Goal: Transaction & Acquisition: Purchase product/service

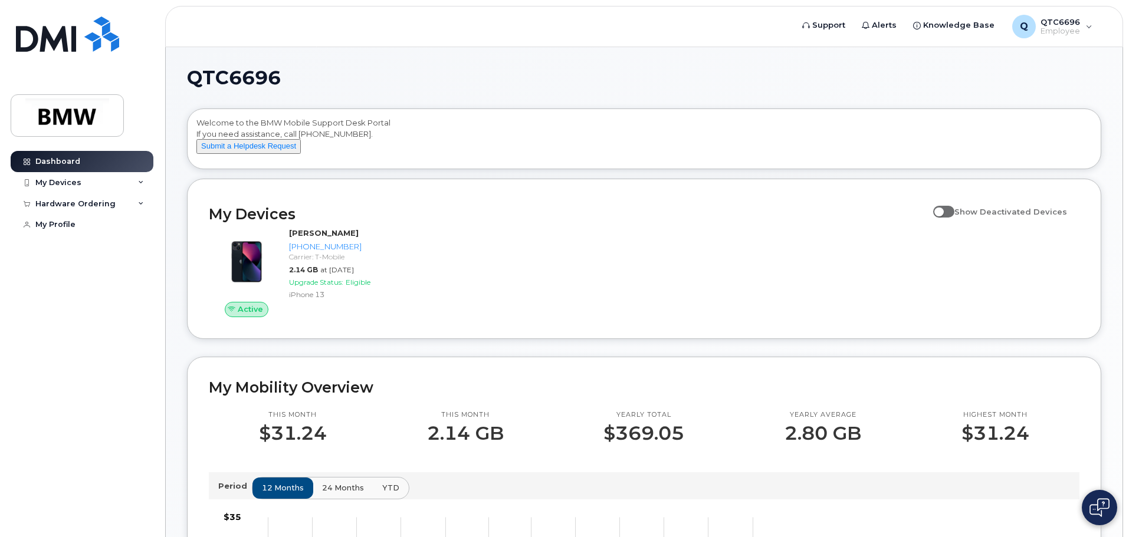
scroll to position [118, 0]
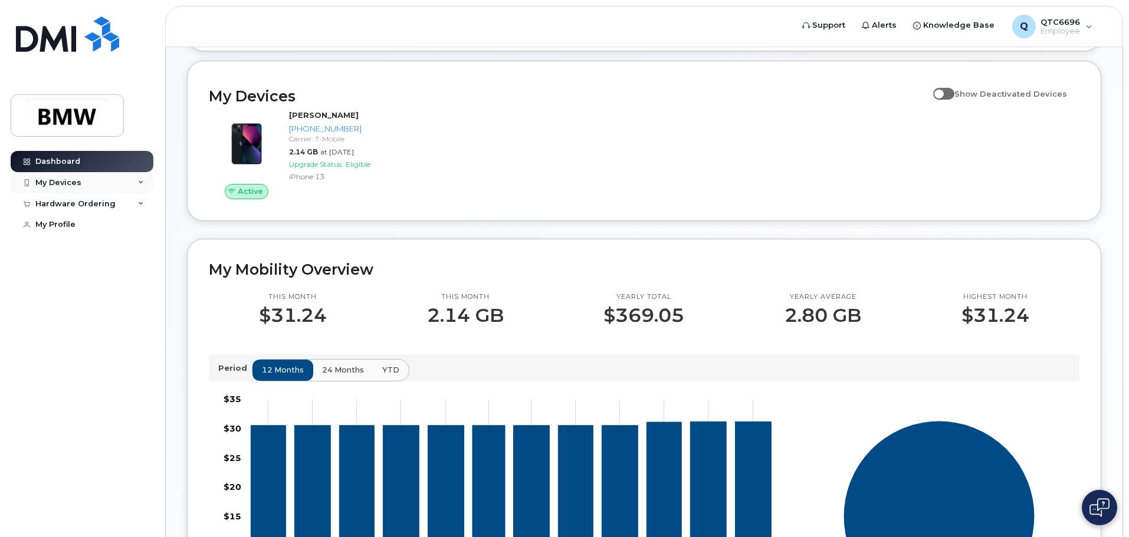
drag, startPoint x: 0, startPoint y: 0, endPoint x: 98, endPoint y: 184, distance: 208.4
click at [98, 184] on div "My Devices" at bounding box center [82, 182] width 143 height 21
click at [80, 272] on div "Hardware Ordering" at bounding box center [75, 267] width 80 height 9
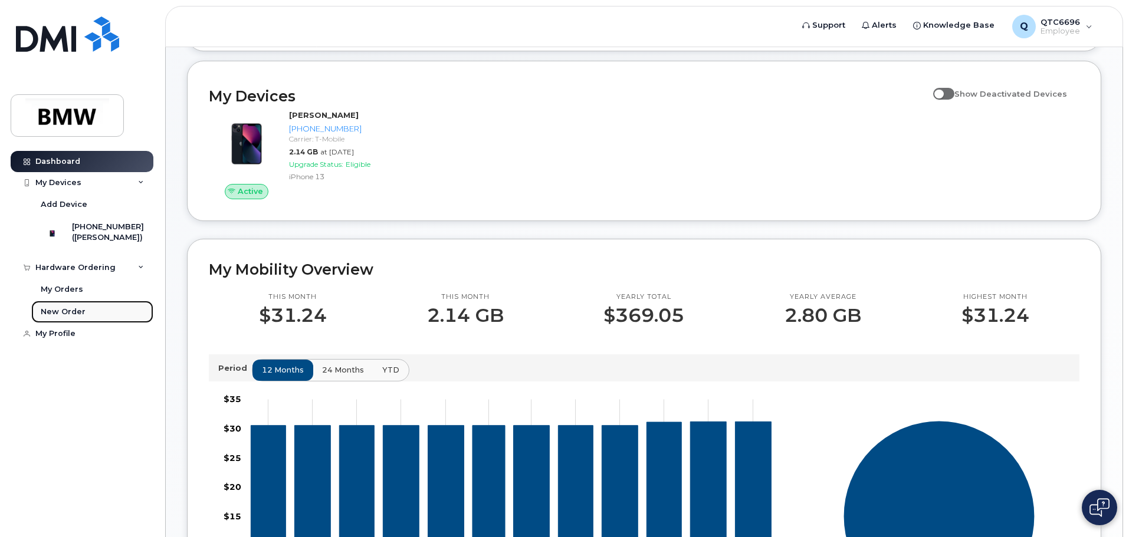
click at [70, 317] on div "New Order" at bounding box center [63, 312] width 45 height 11
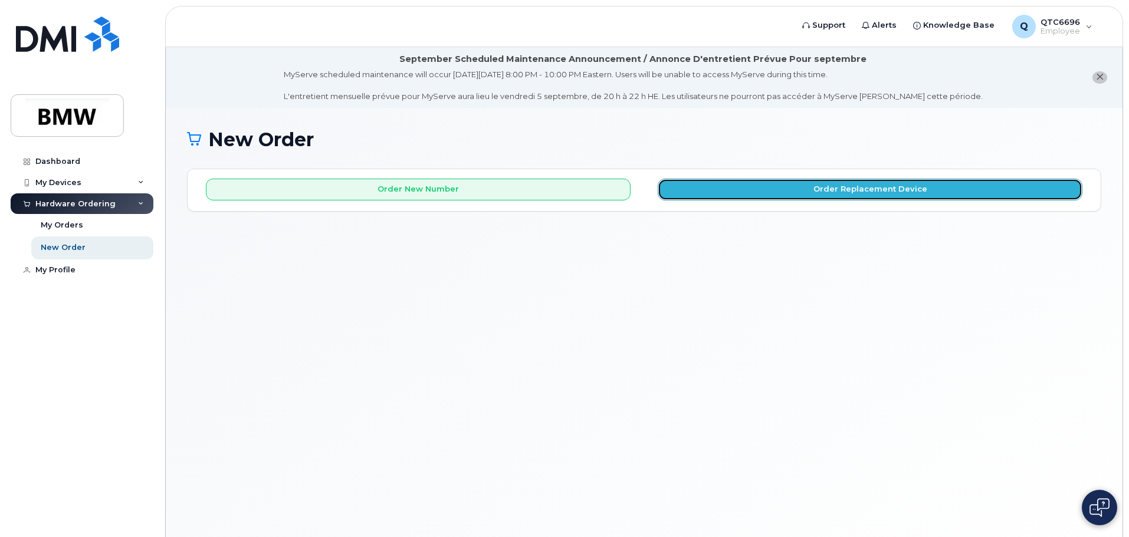
click at [873, 190] on button "Order Replacement Device" at bounding box center [870, 190] width 425 height 22
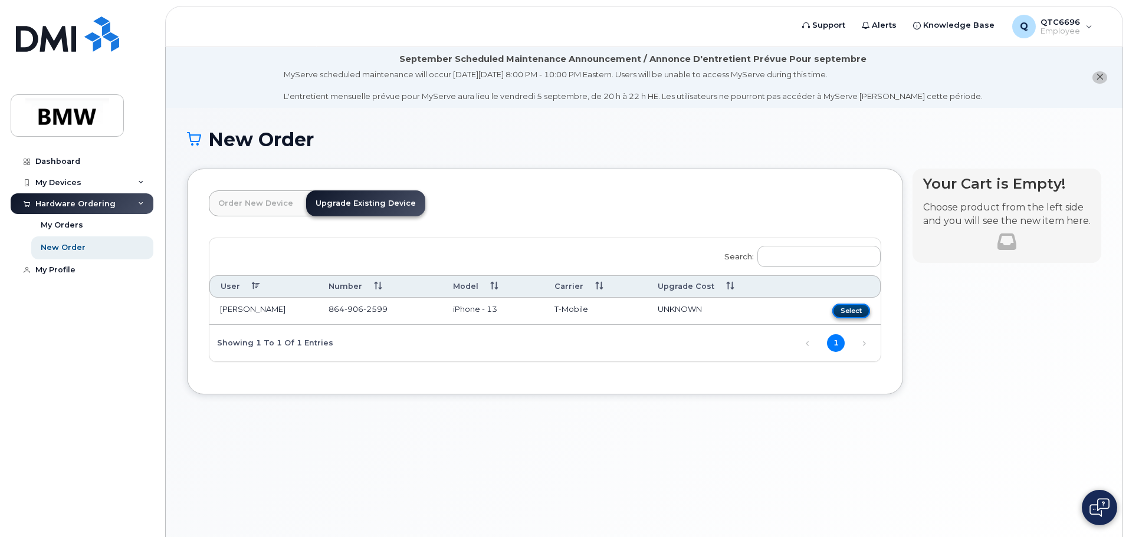
click at [862, 314] on button "Select" at bounding box center [851, 311] width 38 height 15
